Goal: Book appointment/travel/reservation

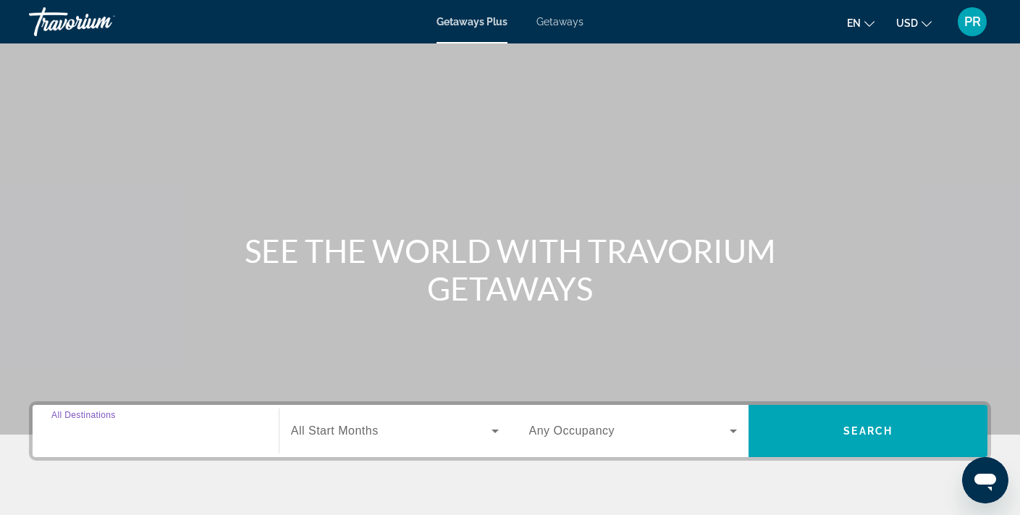
click at [172, 432] on input "Destination All Destinations" at bounding box center [155, 431] width 209 height 17
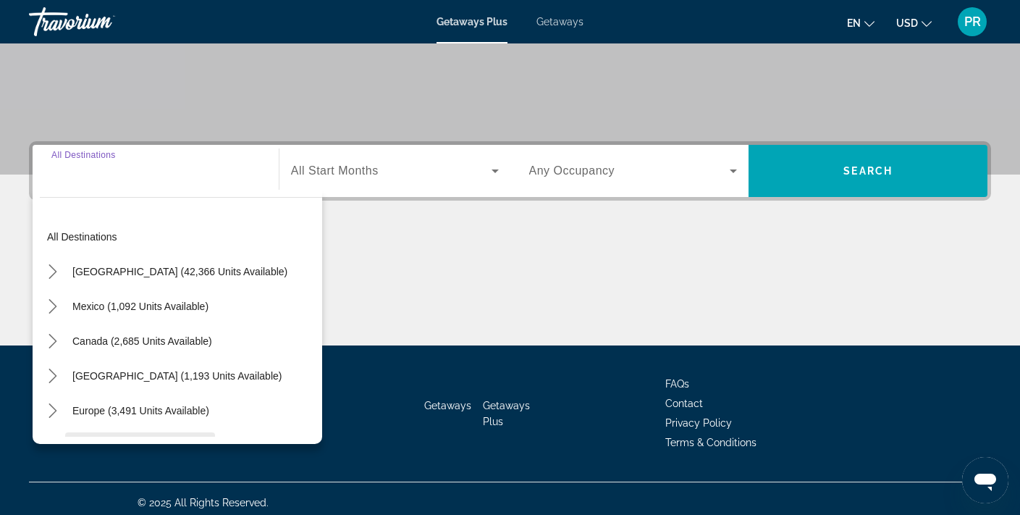
scroll to position [268, 0]
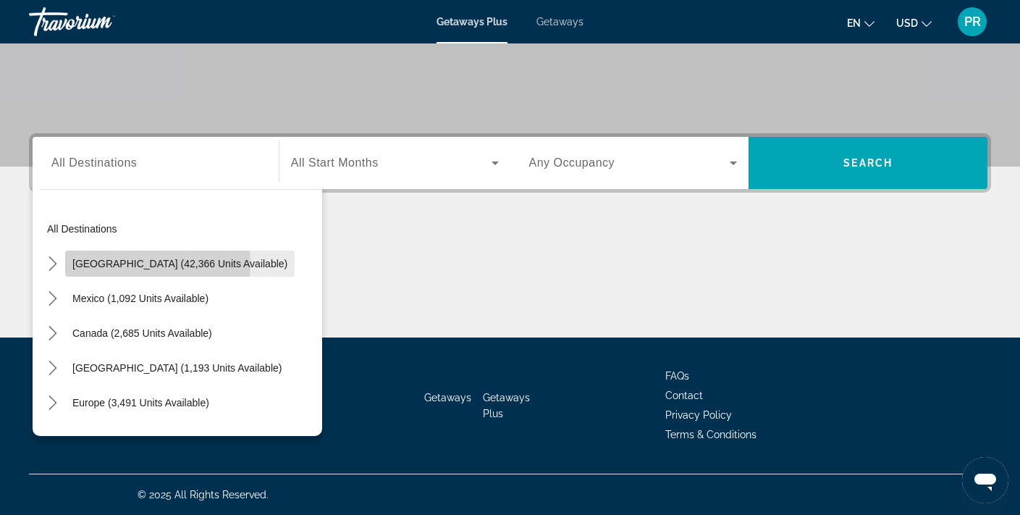
click at [97, 264] on span "[GEOGRAPHIC_DATA] (42,366 units available)" at bounding box center [179, 264] width 215 height 12
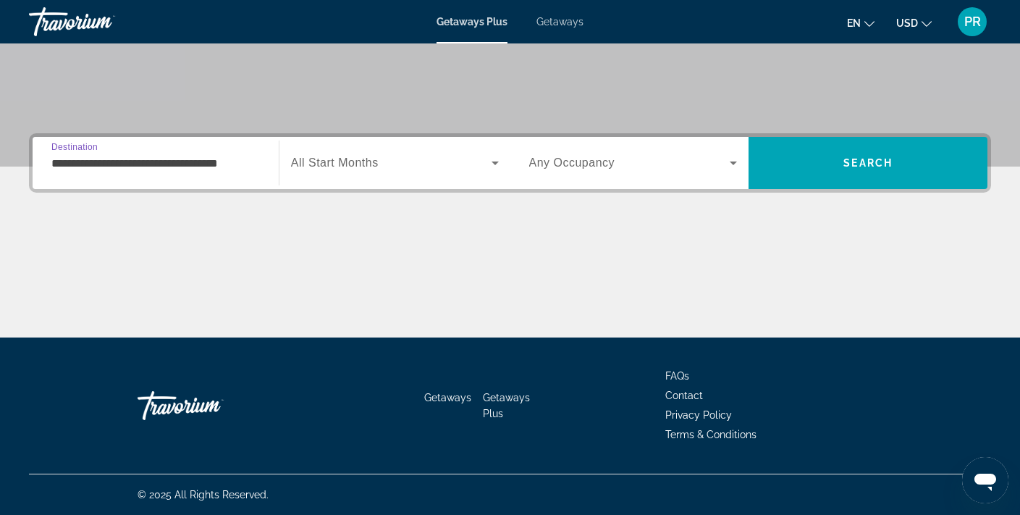
click at [85, 164] on input "**********" at bounding box center [155, 163] width 209 height 17
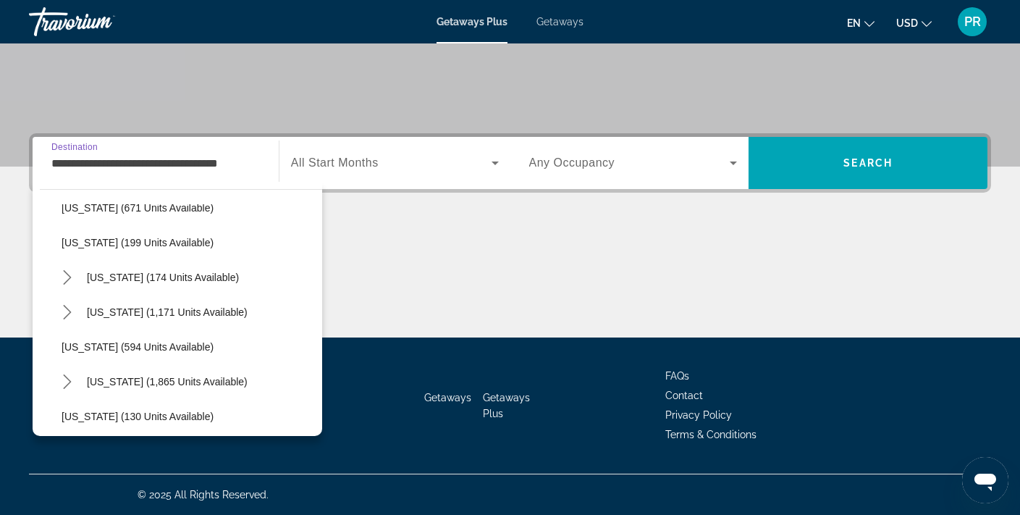
scroll to position [930, 0]
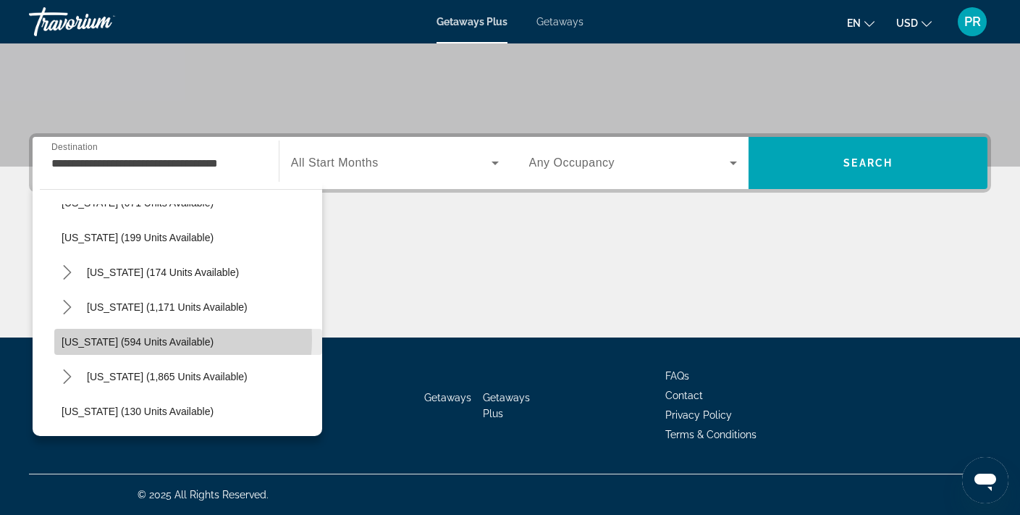
click at [138, 339] on span "[US_STATE] (594 units available)" at bounding box center [138, 342] width 152 height 12
type input "**********"
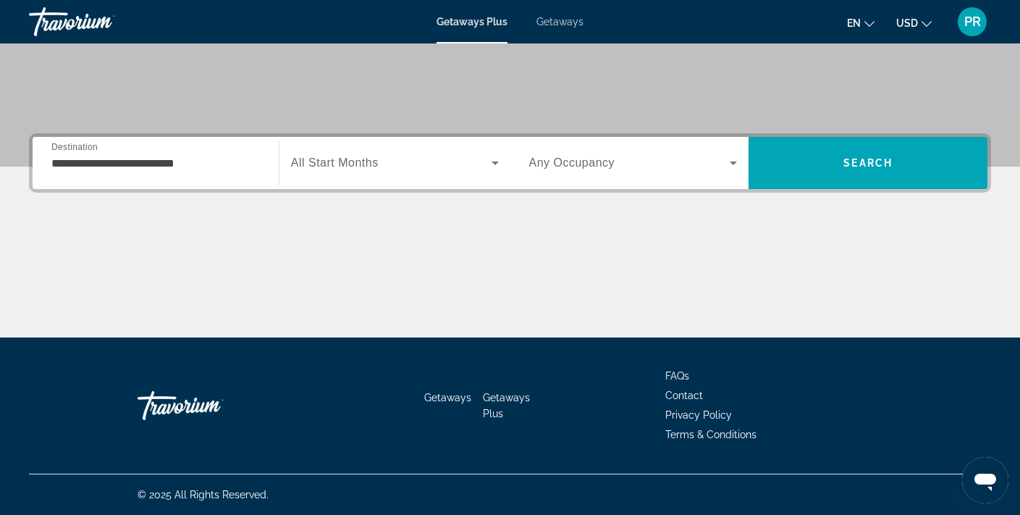
click at [325, 163] on span "All Start Months" at bounding box center [335, 162] width 88 height 12
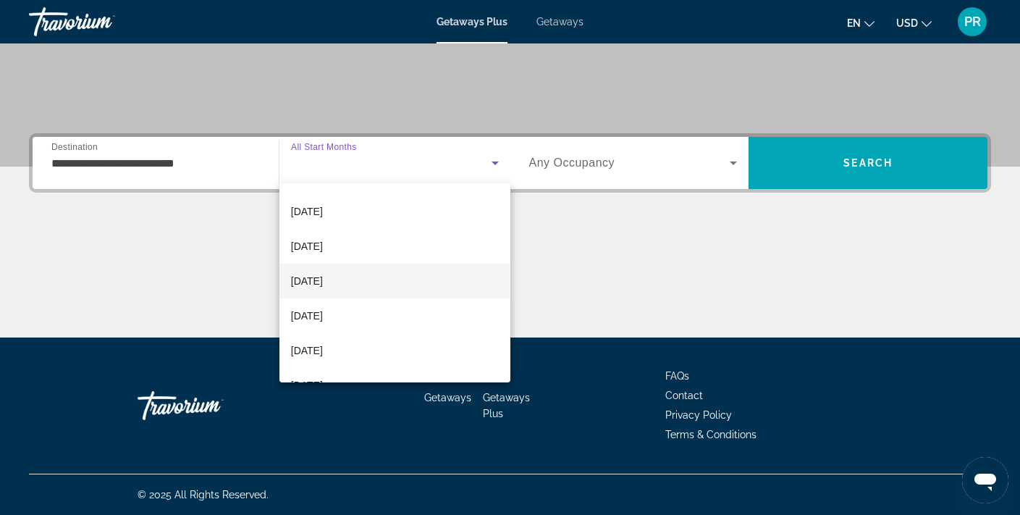
scroll to position [64, 0]
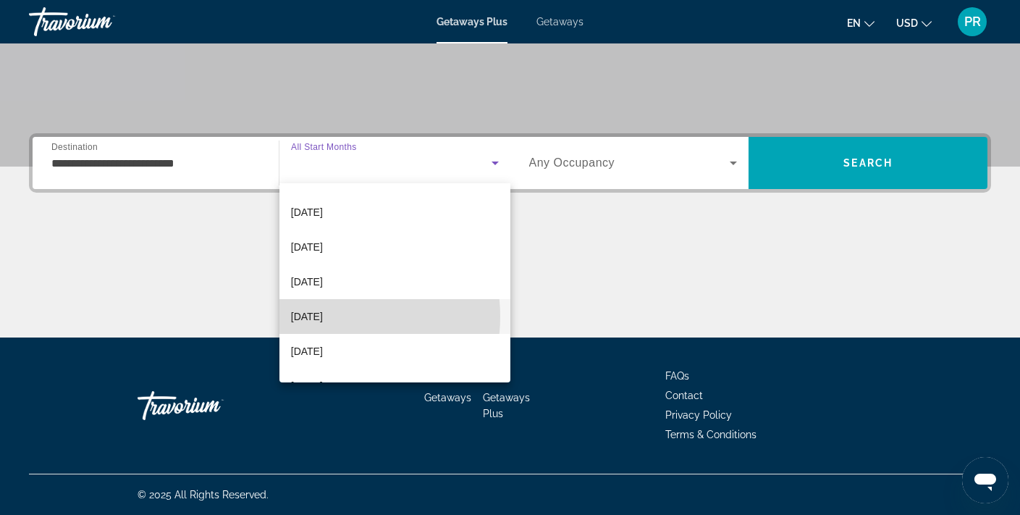
click at [323, 316] on span "[DATE]" at bounding box center [307, 316] width 32 height 17
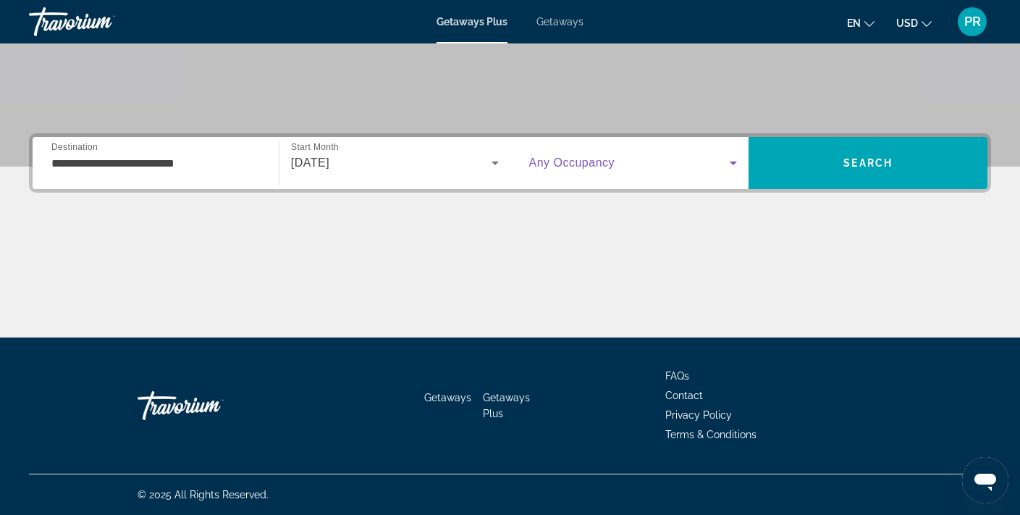
click at [634, 159] on span "Search widget" at bounding box center [629, 162] width 201 height 17
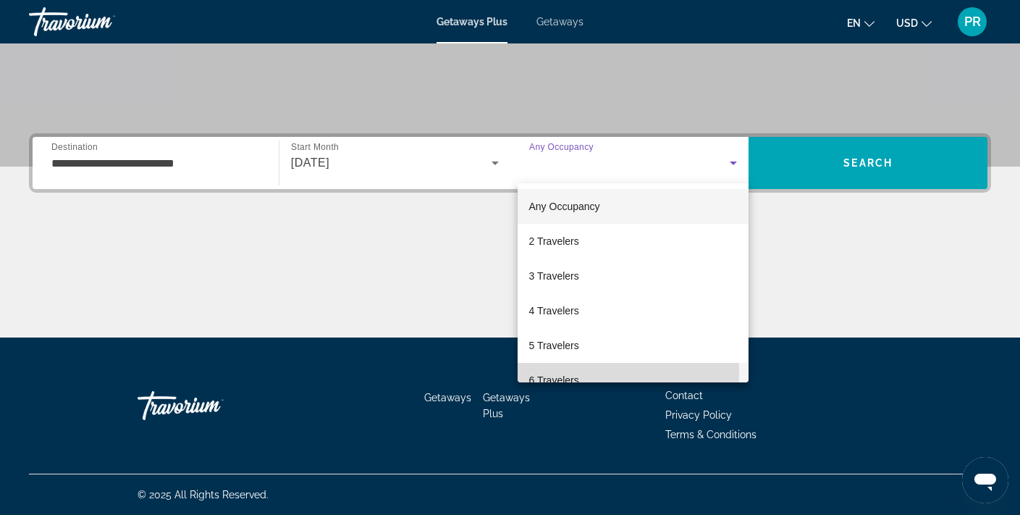
click at [553, 374] on span "6 Travelers" at bounding box center [554, 379] width 50 height 17
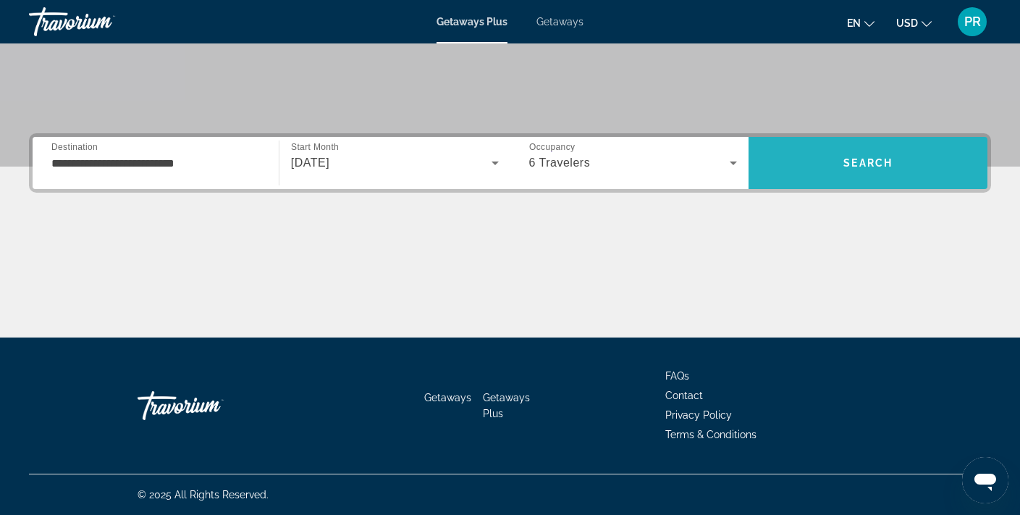
click at [815, 158] on span "Search" at bounding box center [868, 163] width 239 height 35
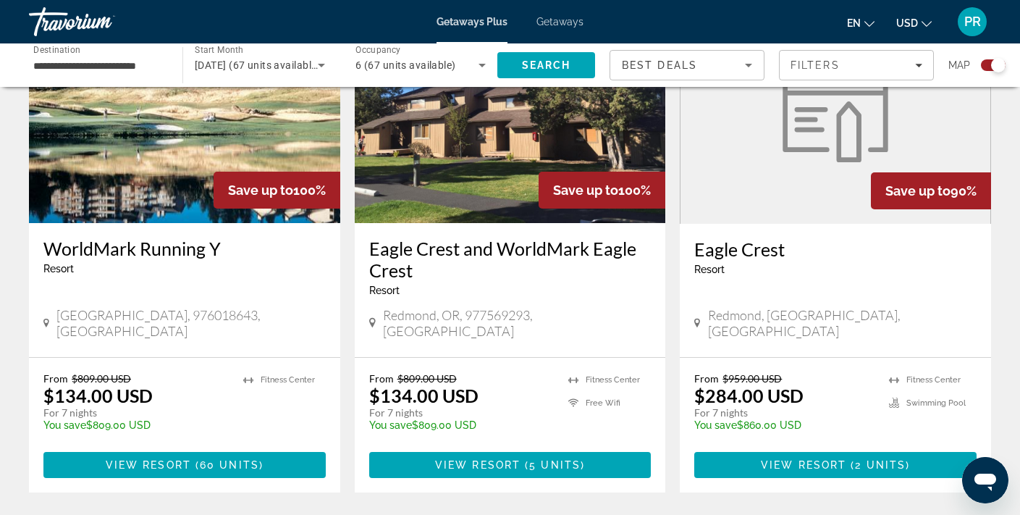
scroll to position [599, 0]
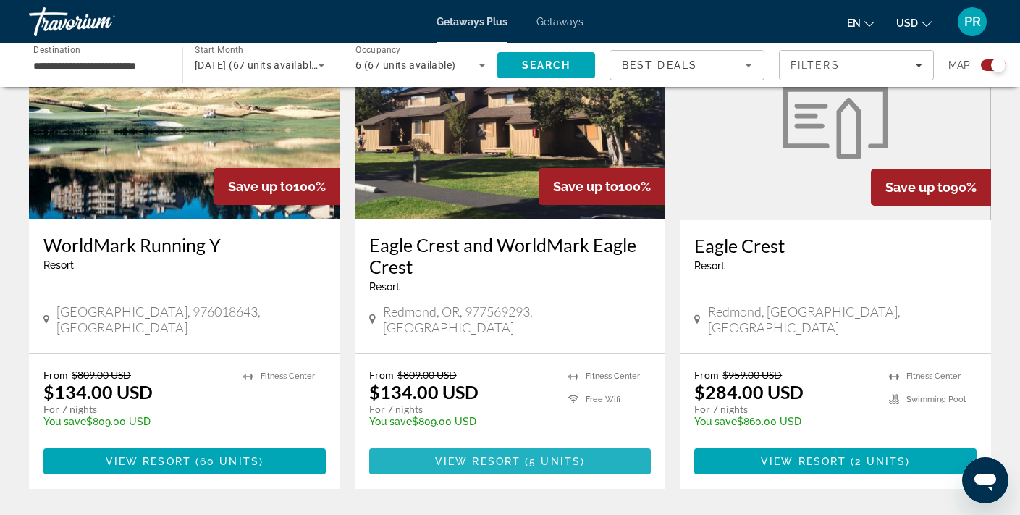
click at [565, 455] on span "5 units" at bounding box center [554, 461] width 51 height 12
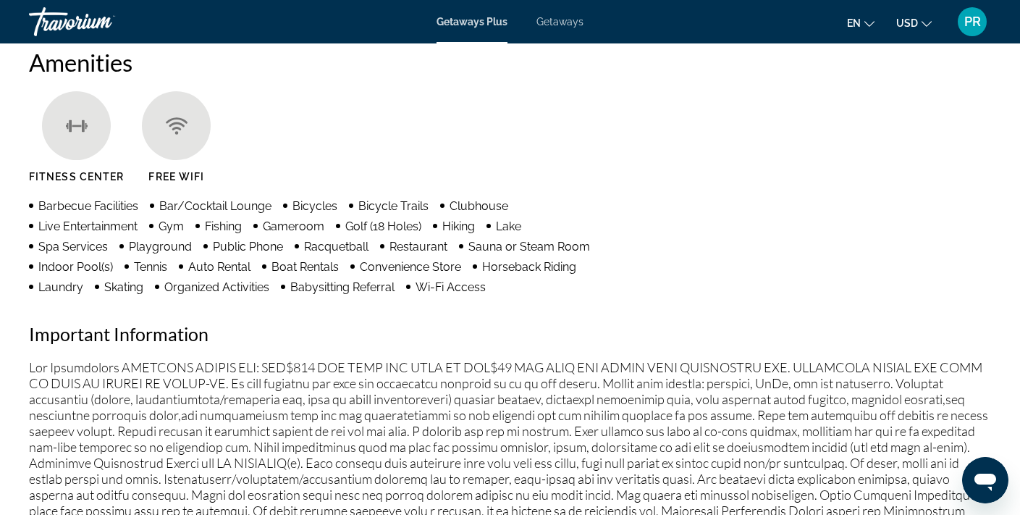
scroll to position [1092, 0]
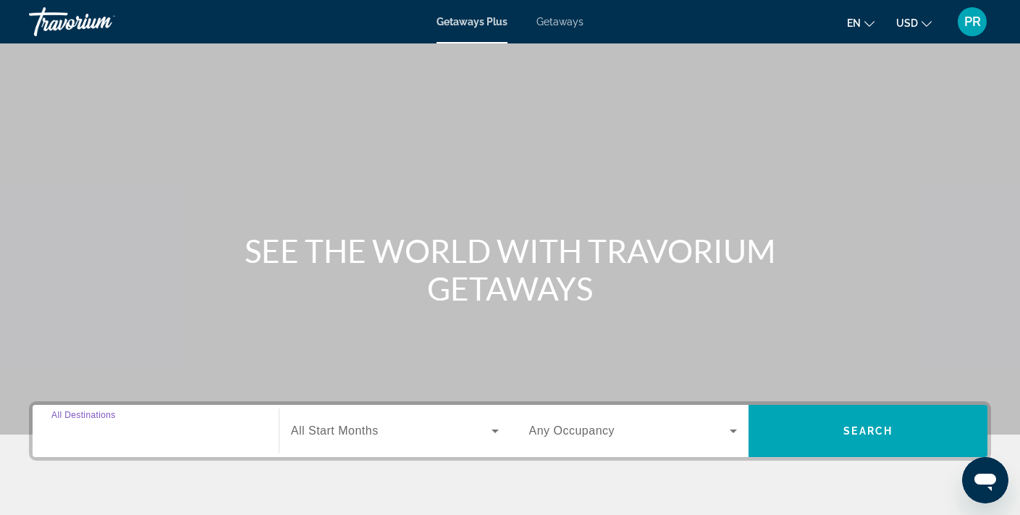
click at [143, 431] on input "Destination All Destinations" at bounding box center [155, 431] width 209 height 17
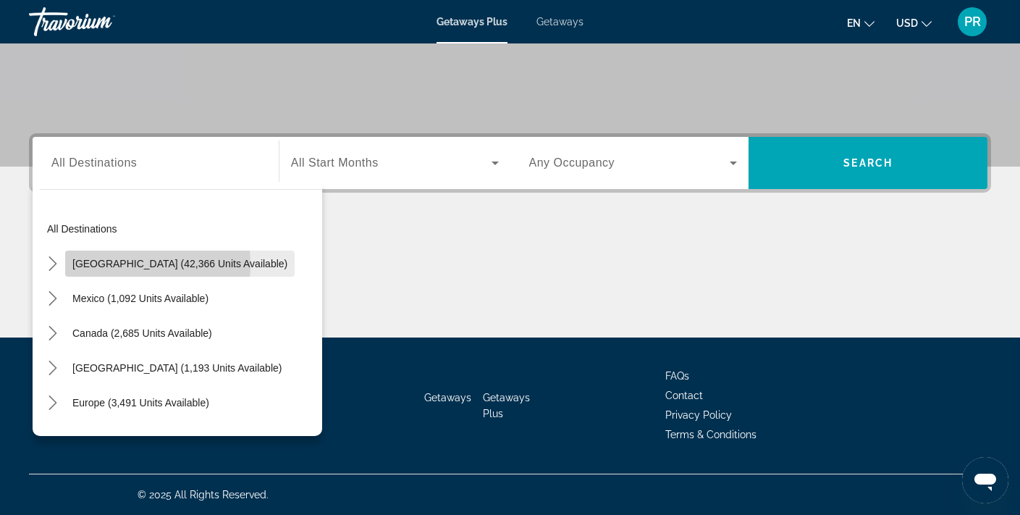
click at [111, 264] on span "[GEOGRAPHIC_DATA] (42,366 units available)" at bounding box center [179, 264] width 215 height 12
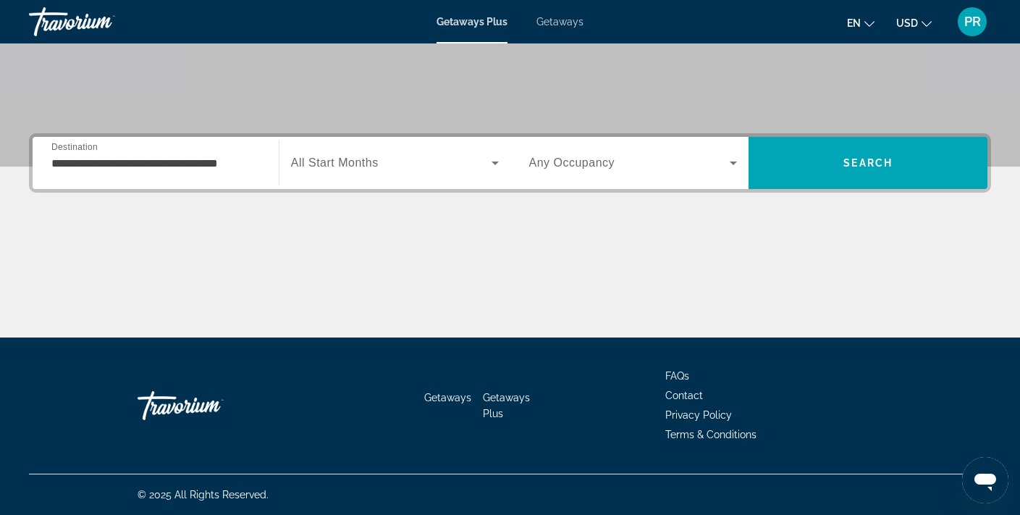
click at [144, 173] on div "**********" at bounding box center [155, 163] width 209 height 41
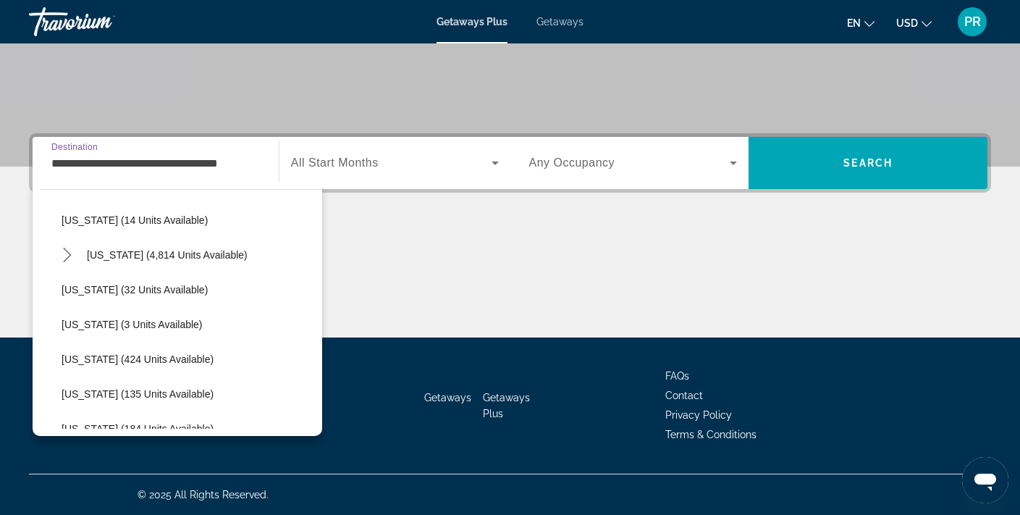
scroll to position [260, 0]
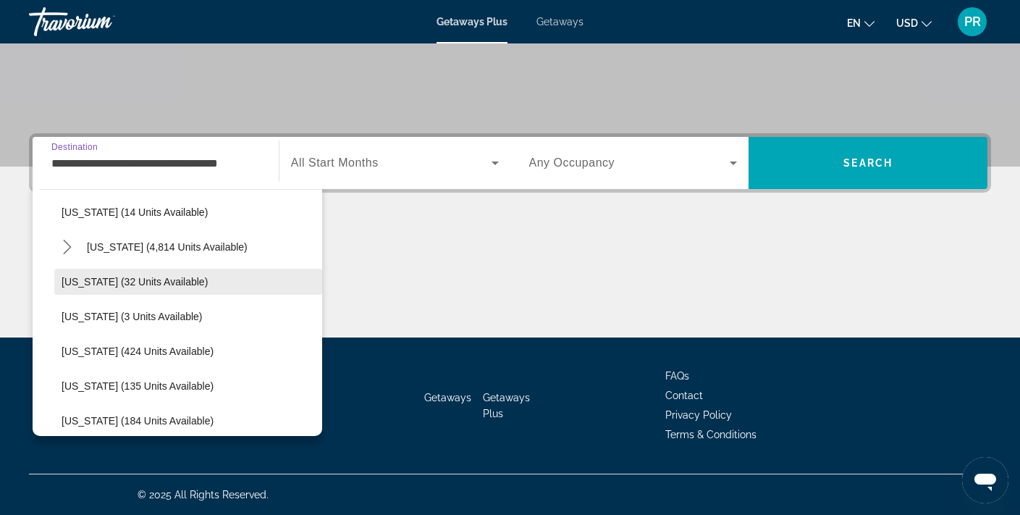
click at [139, 281] on span "[US_STATE] (32 units available)" at bounding box center [135, 282] width 146 height 12
type input "**********"
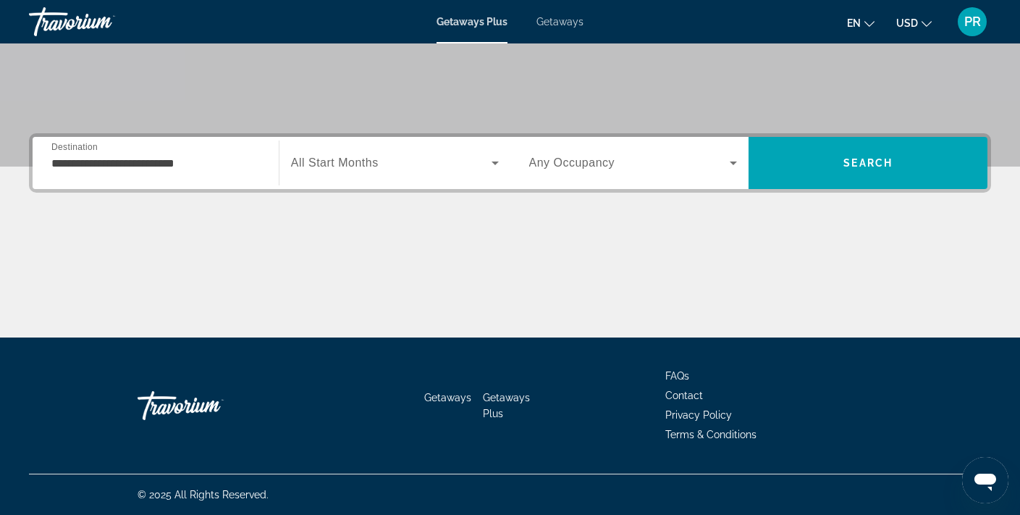
click at [353, 164] on span "All Start Months" at bounding box center [335, 162] width 88 height 12
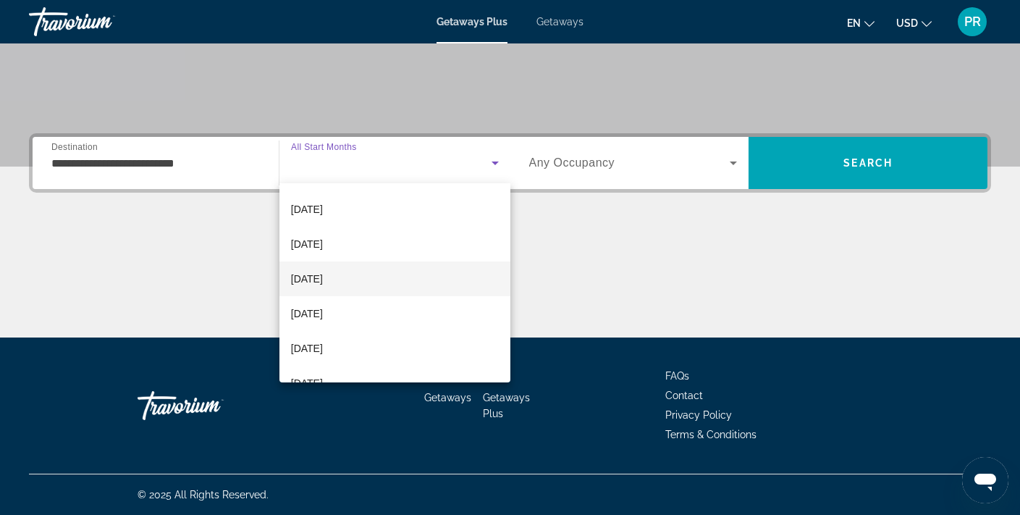
scroll to position [66, 0]
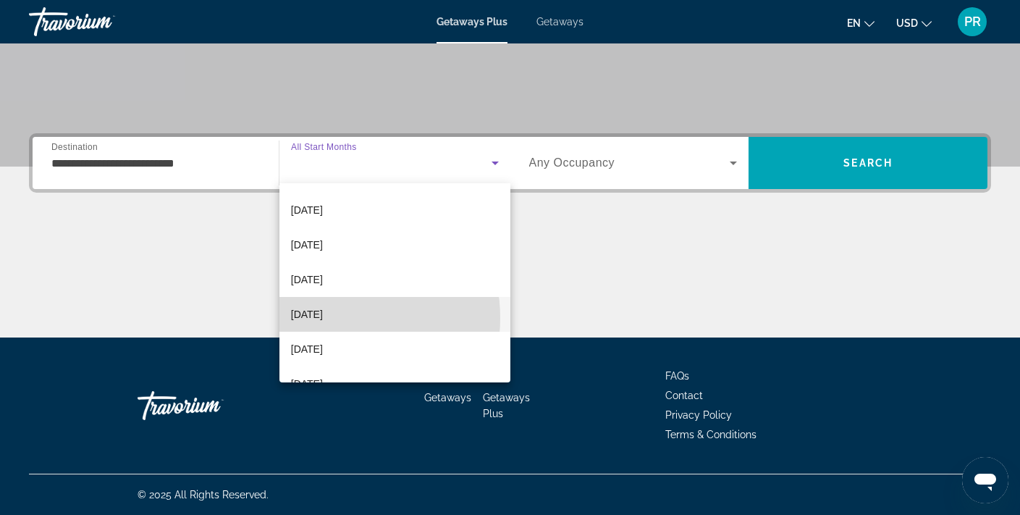
click at [323, 318] on span "[DATE]" at bounding box center [307, 314] width 32 height 17
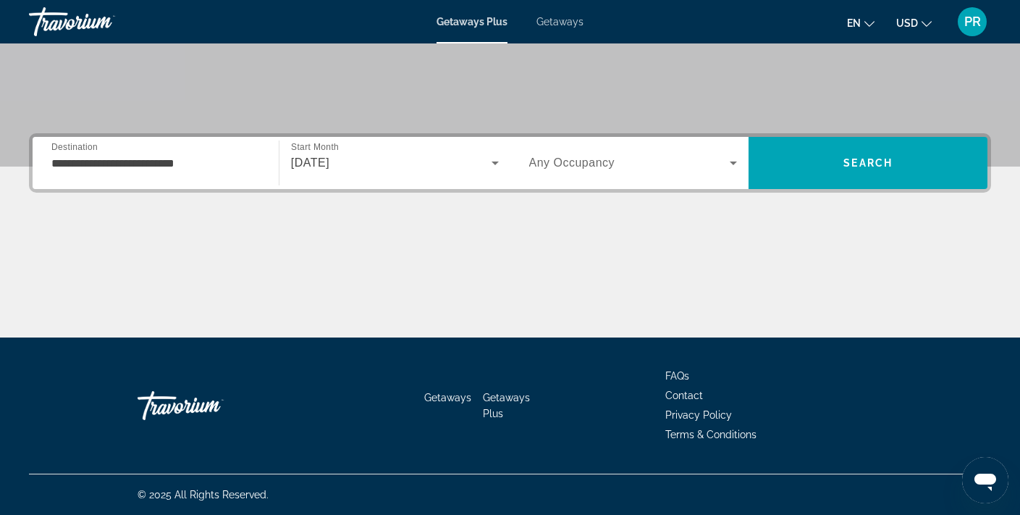
click at [576, 153] on div "Search widget" at bounding box center [633, 163] width 209 height 41
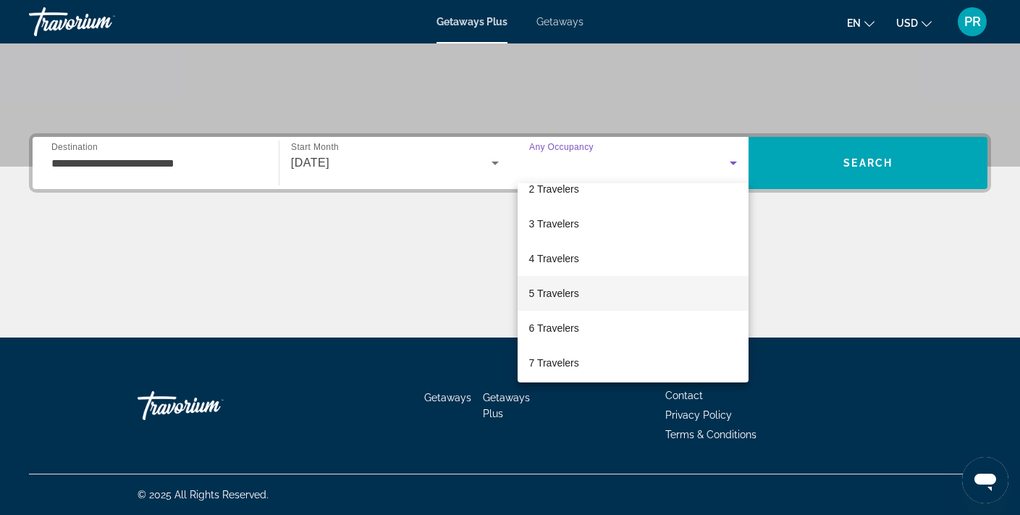
scroll to position [62, 0]
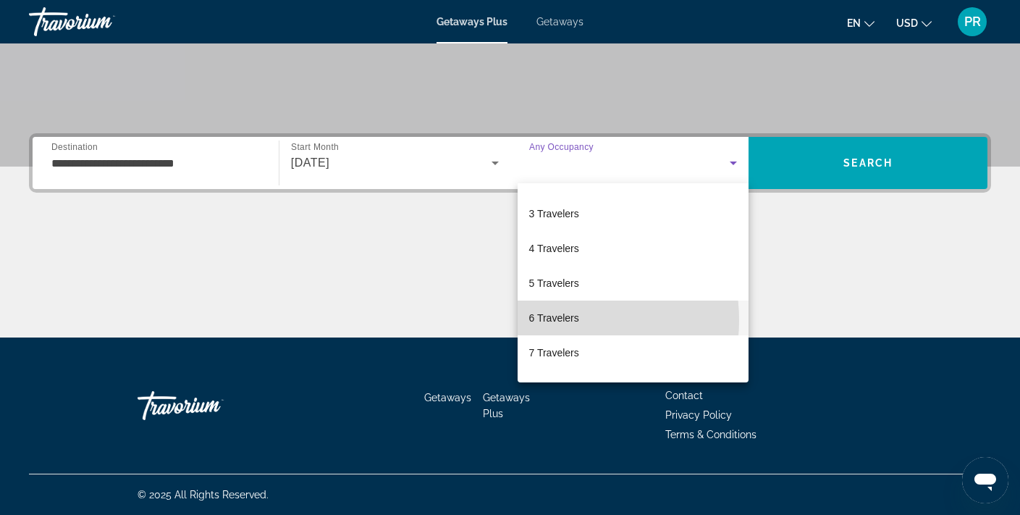
click at [557, 320] on span "6 Travelers" at bounding box center [554, 317] width 50 height 17
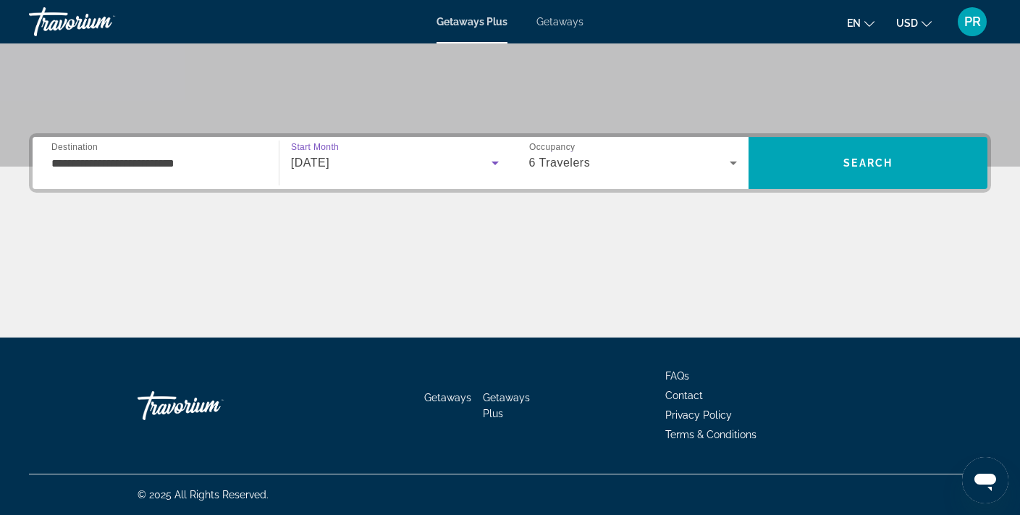
click at [329, 159] on span "[DATE]" at bounding box center [310, 162] width 38 height 12
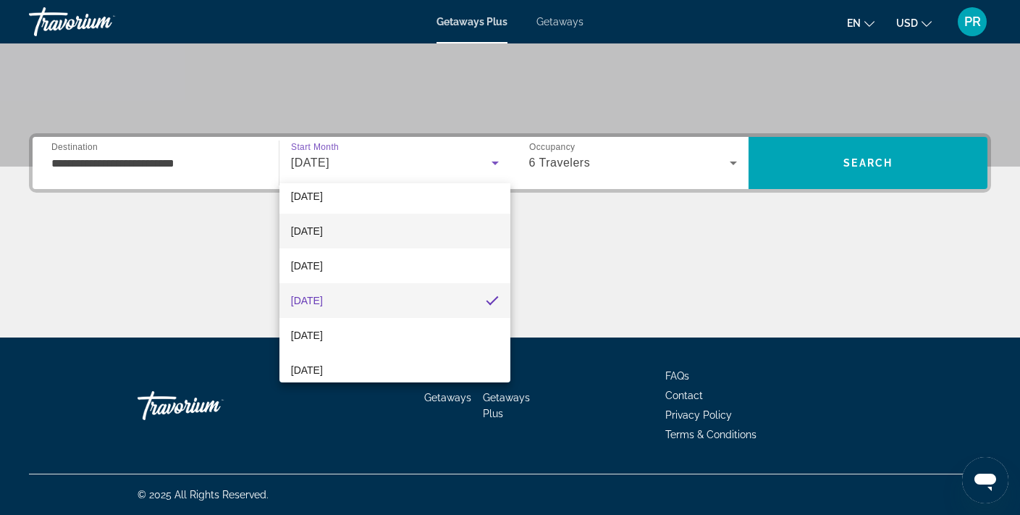
scroll to position [96, 0]
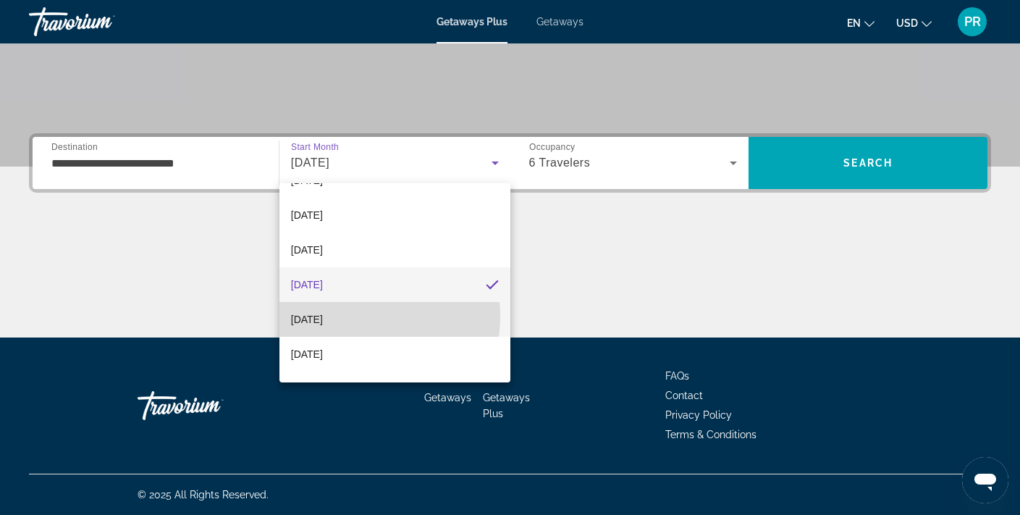
click at [323, 316] on span "[DATE]" at bounding box center [307, 319] width 32 height 17
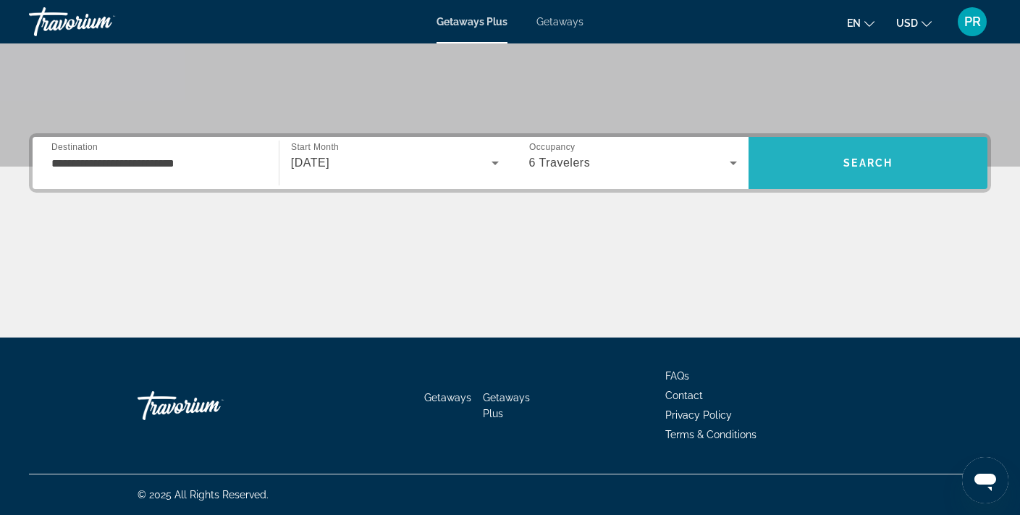
click at [830, 167] on span "Search" at bounding box center [868, 163] width 239 height 35
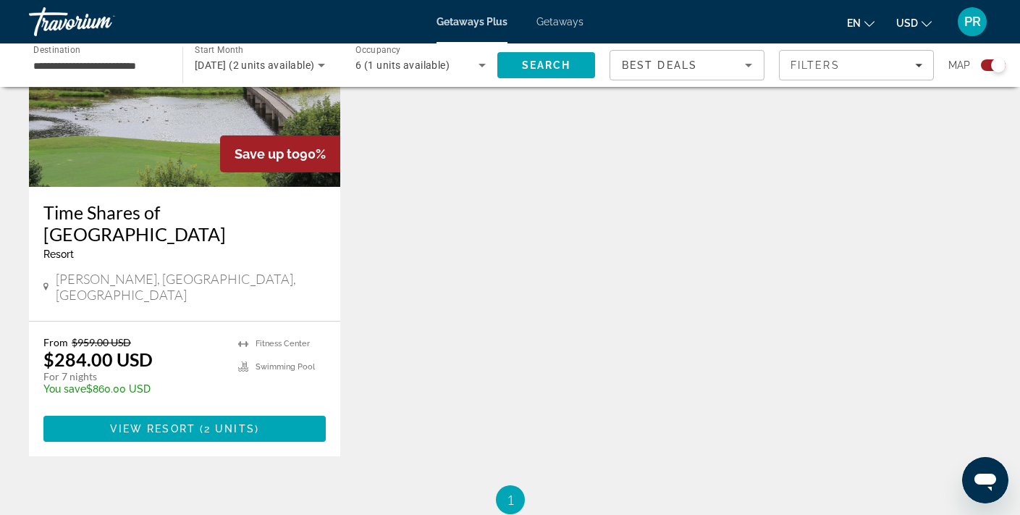
scroll to position [633, 0]
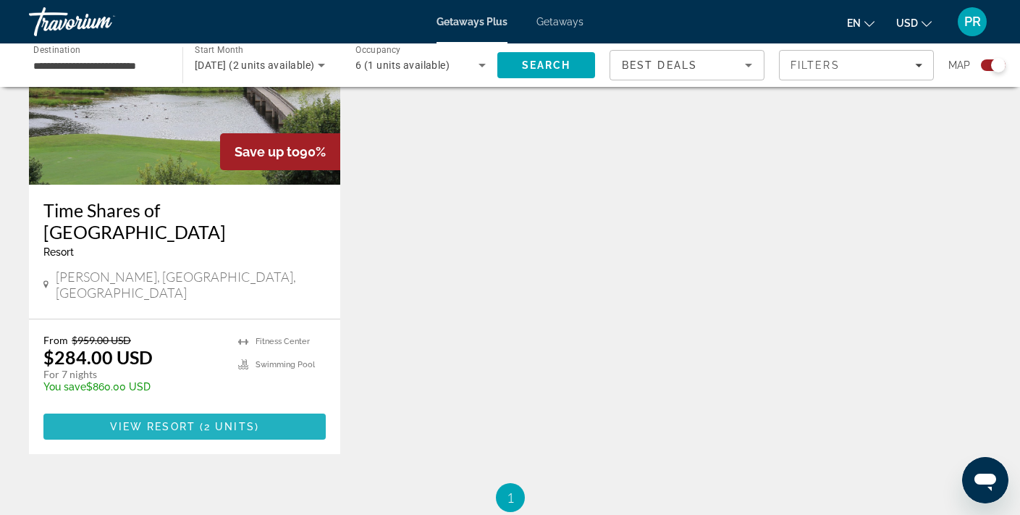
click at [214, 421] on span "2 units" at bounding box center [229, 427] width 51 height 12
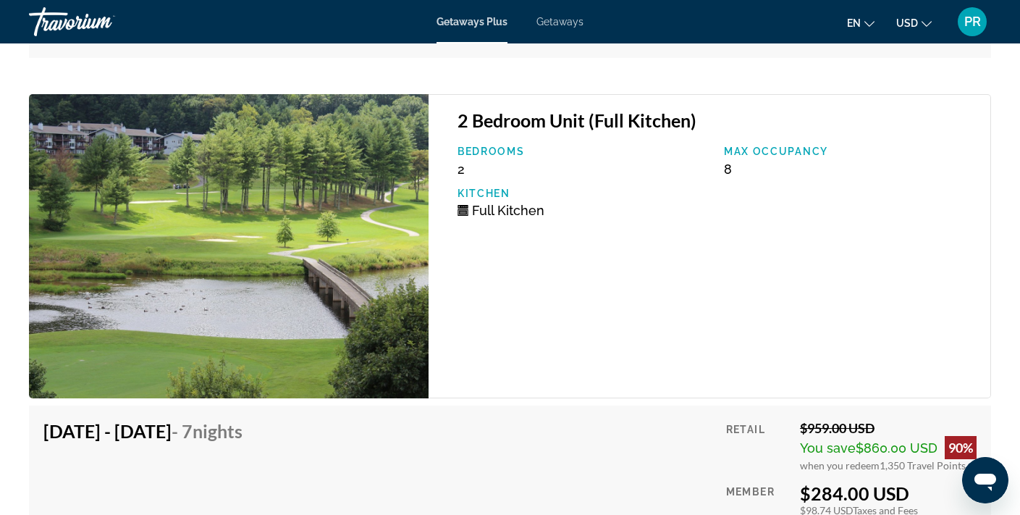
scroll to position [3473, 0]
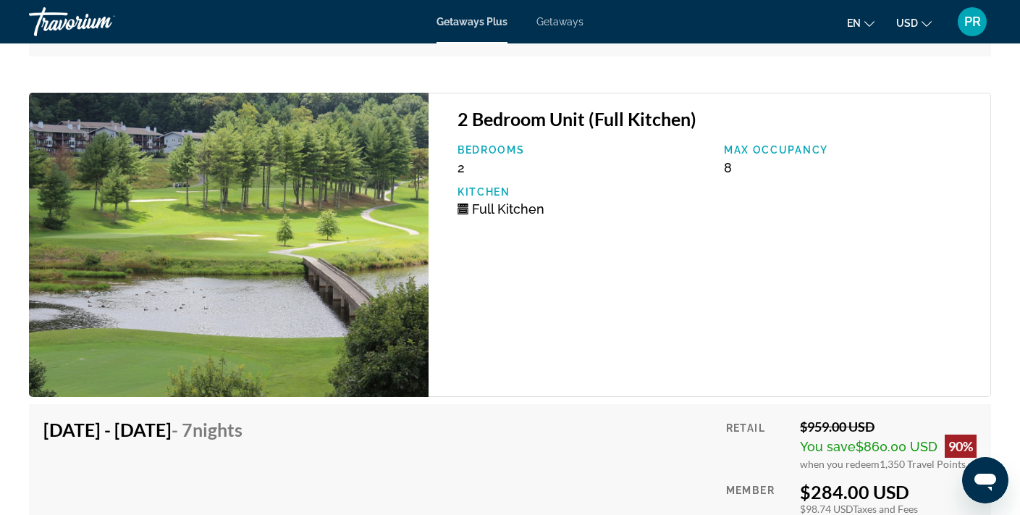
click at [212, 287] on img "Main content" at bounding box center [229, 245] width 400 height 305
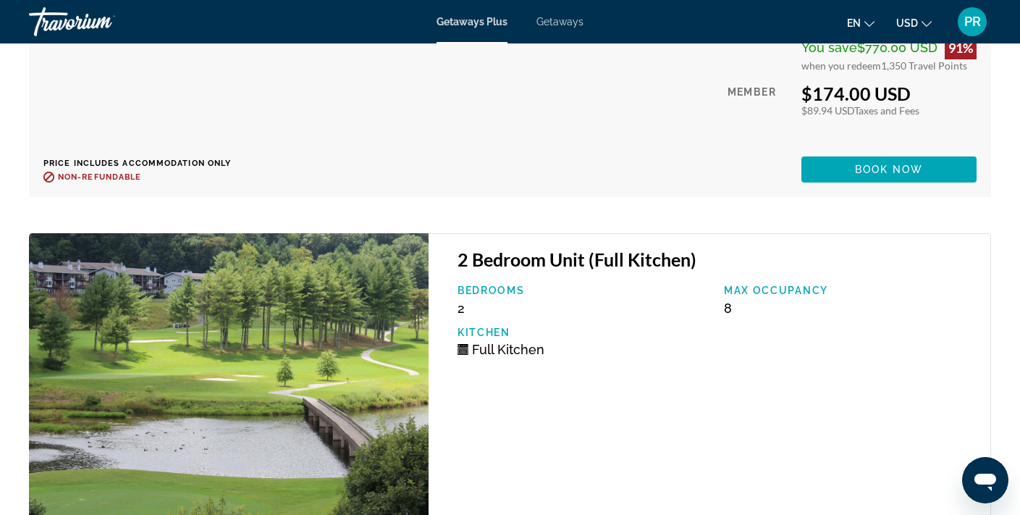
scroll to position [3331, 0]
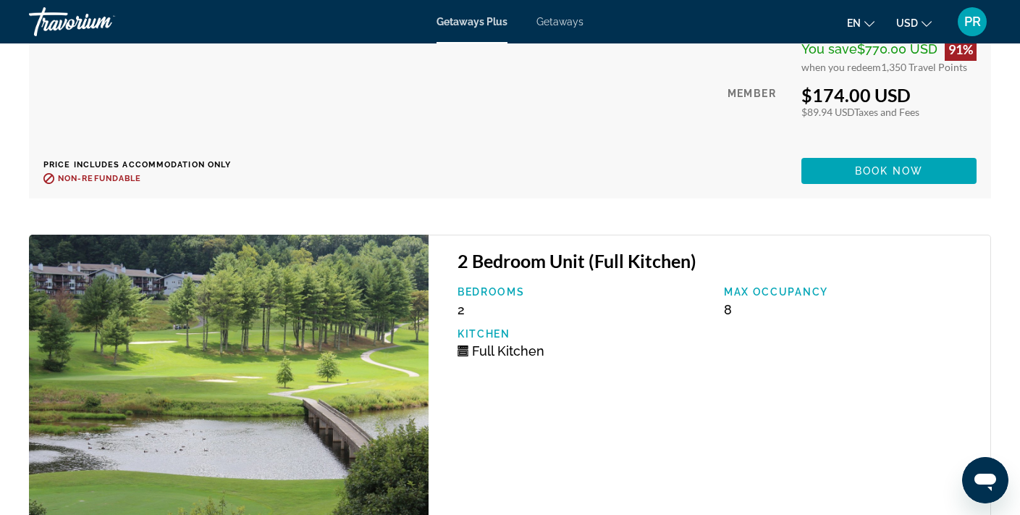
click at [384, 355] on img "Main content" at bounding box center [229, 387] width 400 height 305
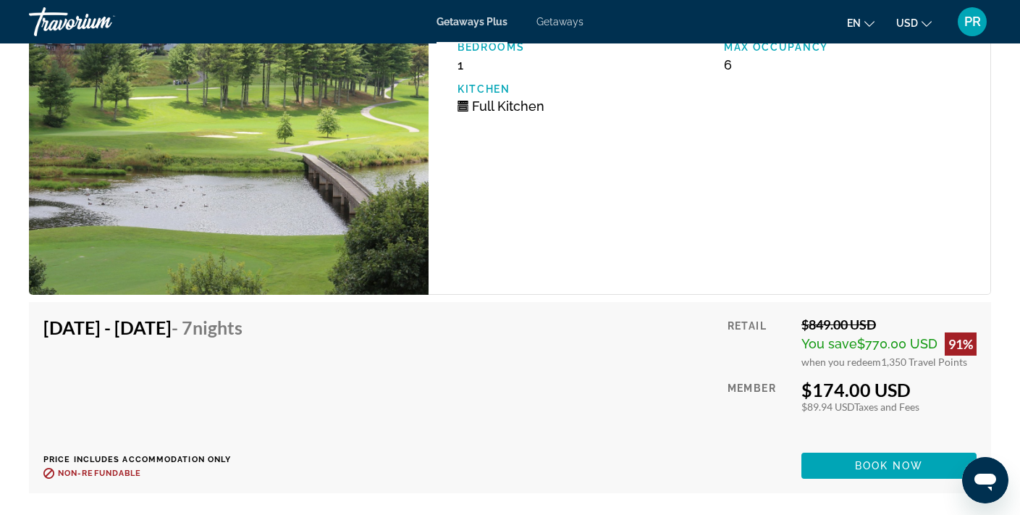
scroll to position [3006, 0]
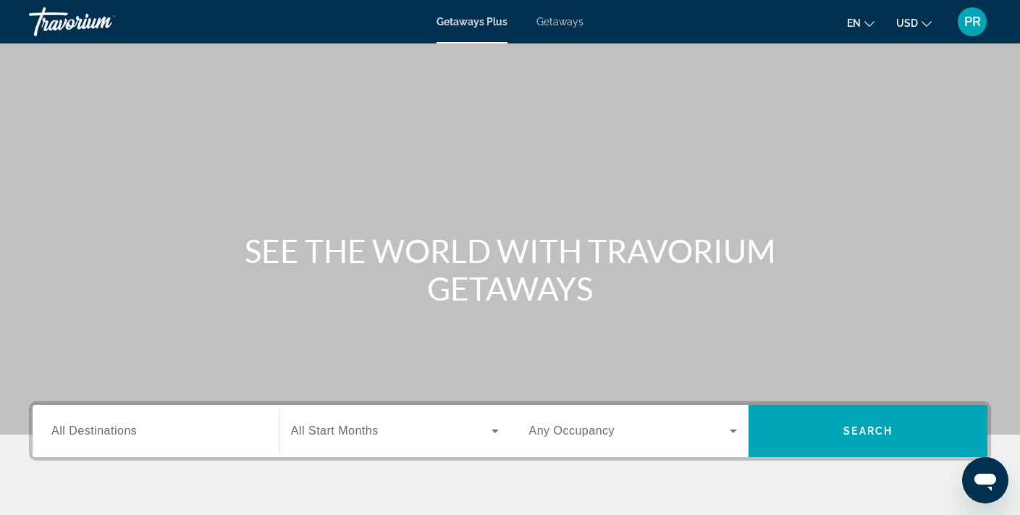
click at [574, 23] on span "Getaways" at bounding box center [559, 22] width 47 height 12
click at [168, 439] on div "Search widget" at bounding box center [155, 430] width 209 height 41
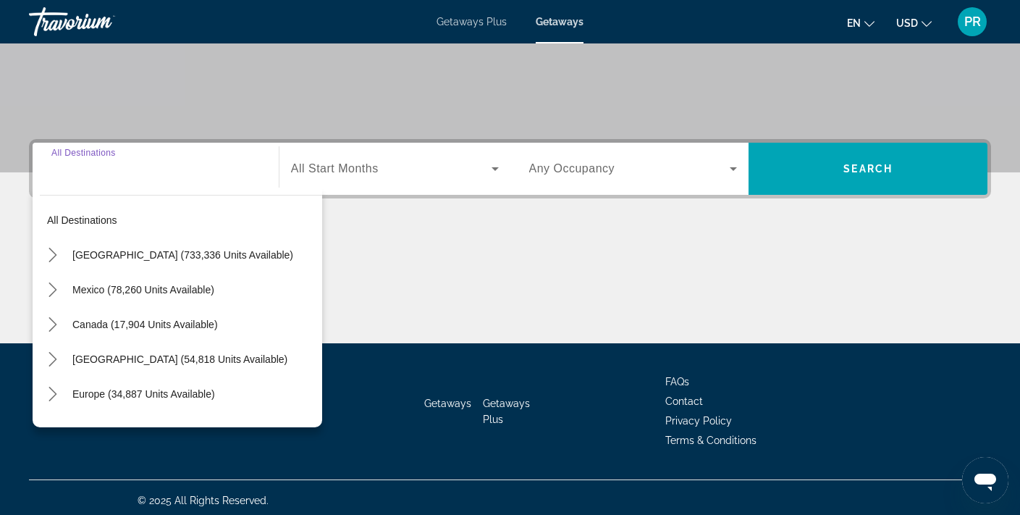
scroll to position [268, 0]
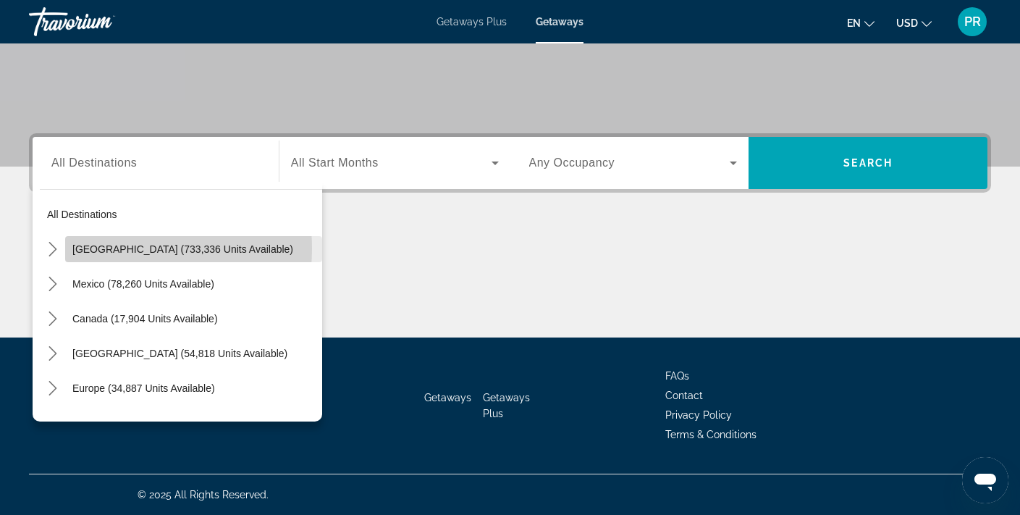
click at [111, 248] on span "United States (733,336 units available)" at bounding box center [182, 249] width 221 height 12
type input "**********"
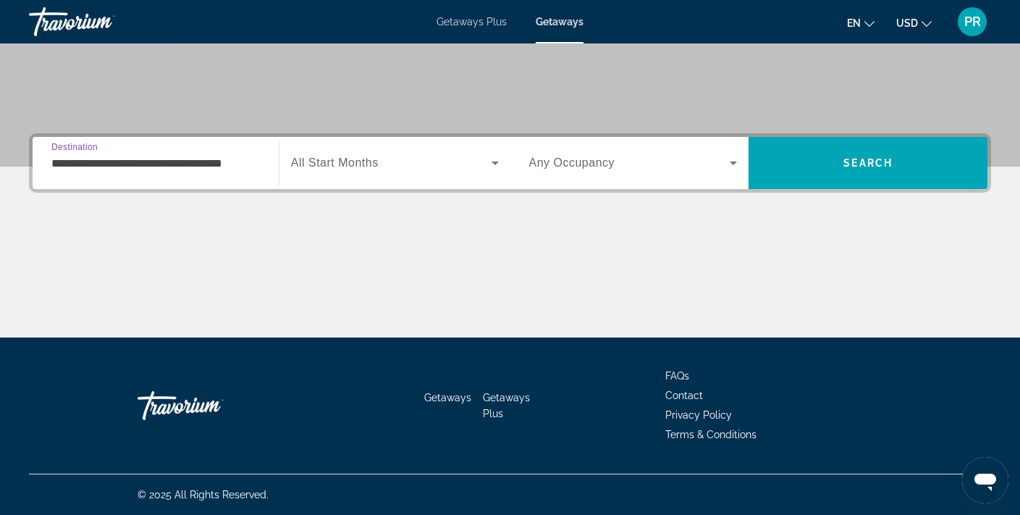
click at [101, 168] on input "**********" at bounding box center [155, 163] width 209 height 17
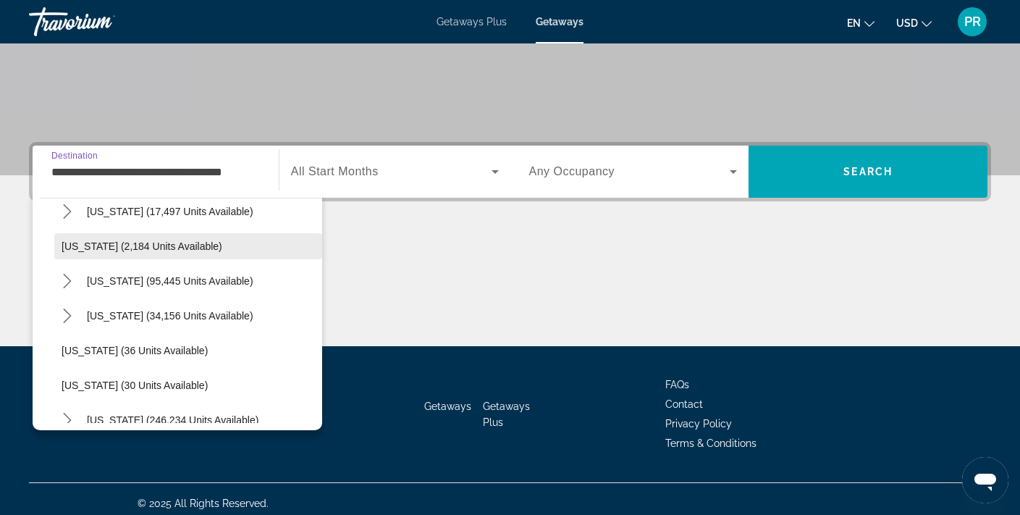
scroll to position [77, 0]
